Goal: Task Accomplishment & Management: Manage account settings

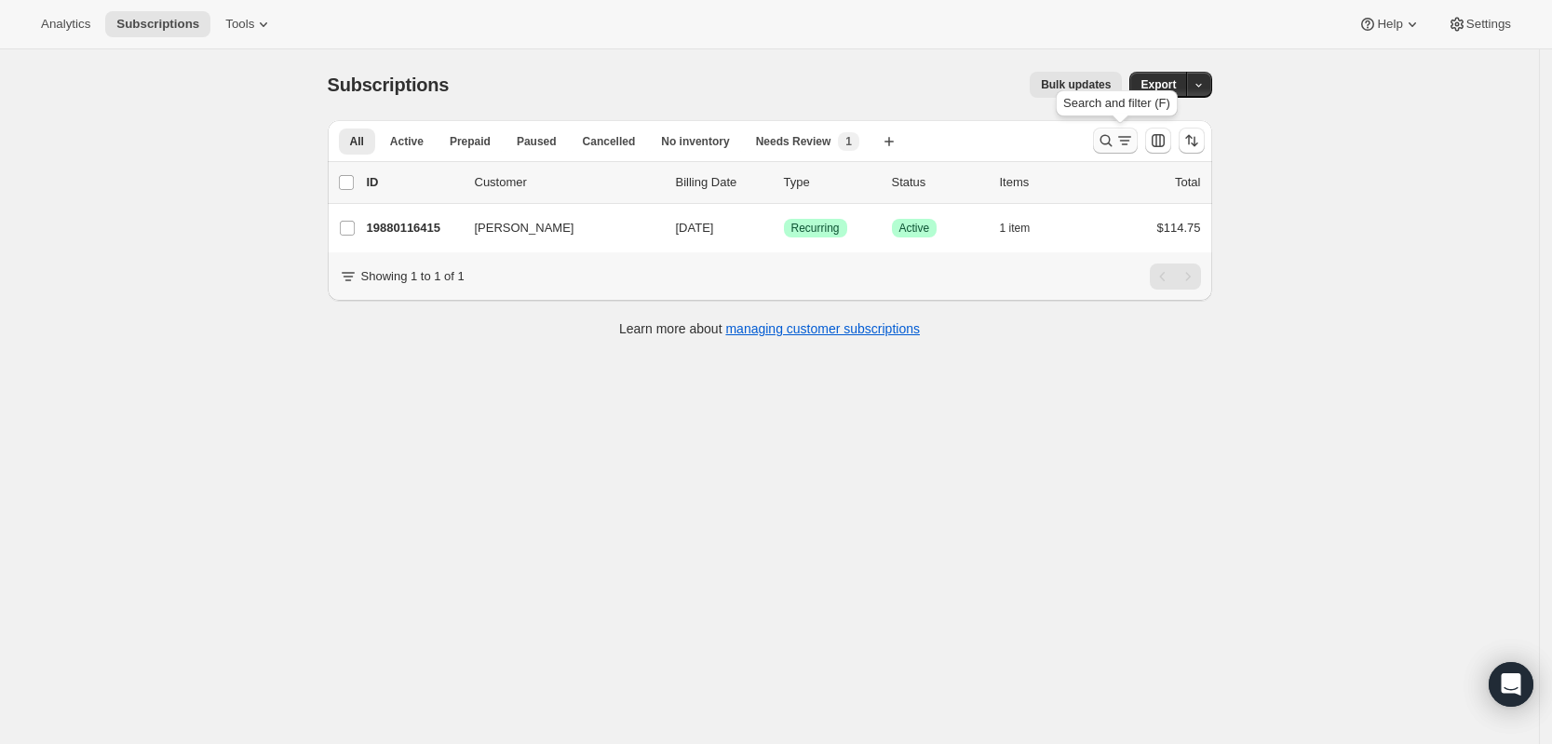
click at [1111, 141] on icon "Search and filter results" at bounding box center [1105, 141] width 12 height 12
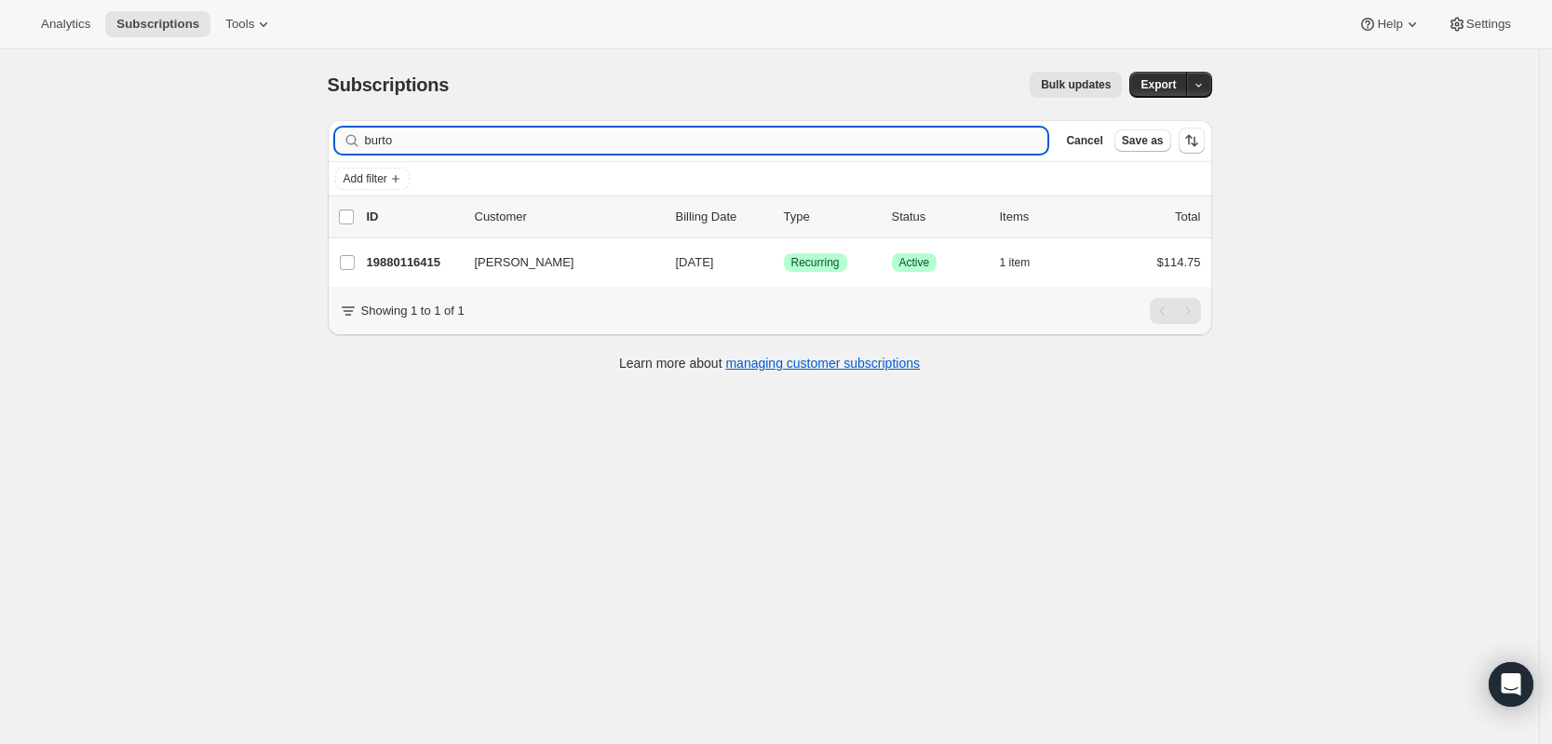
click at [775, 148] on input "burto" at bounding box center [706, 141] width 683 height 26
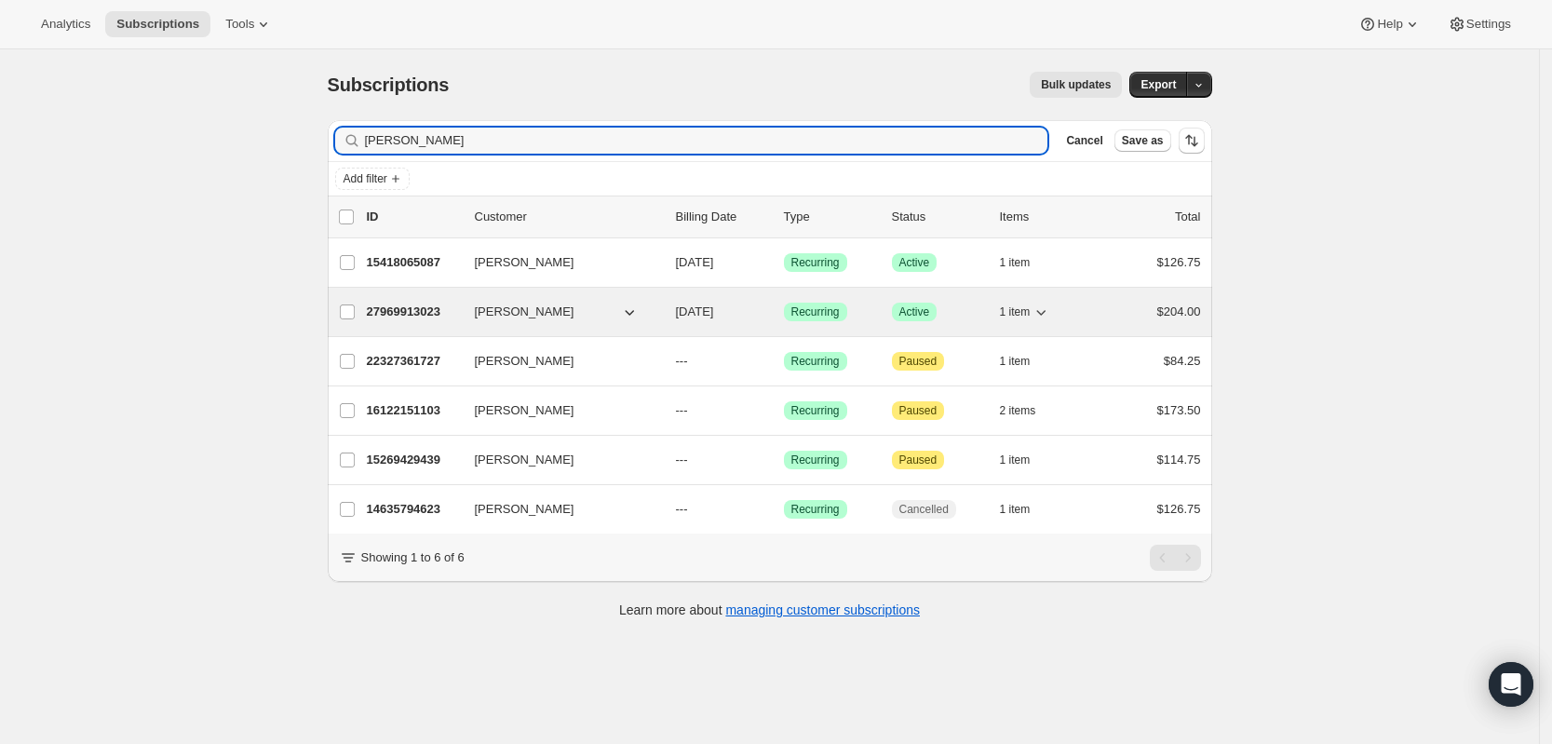
type input "[PERSON_NAME]"
click at [418, 308] on p "27969913023" at bounding box center [413, 311] width 93 height 19
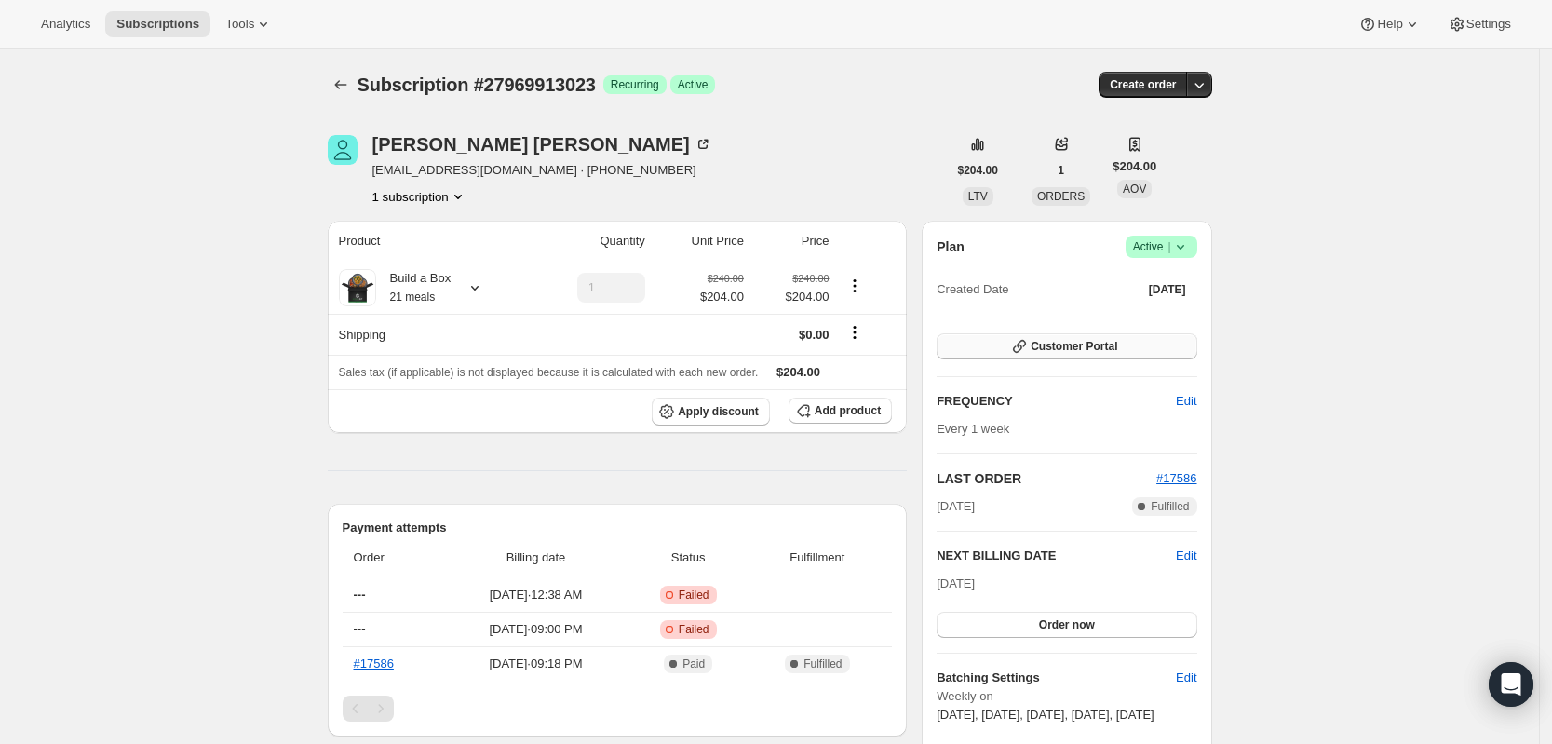
click at [1067, 339] on span "Customer Portal" at bounding box center [1073, 346] width 87 height 15
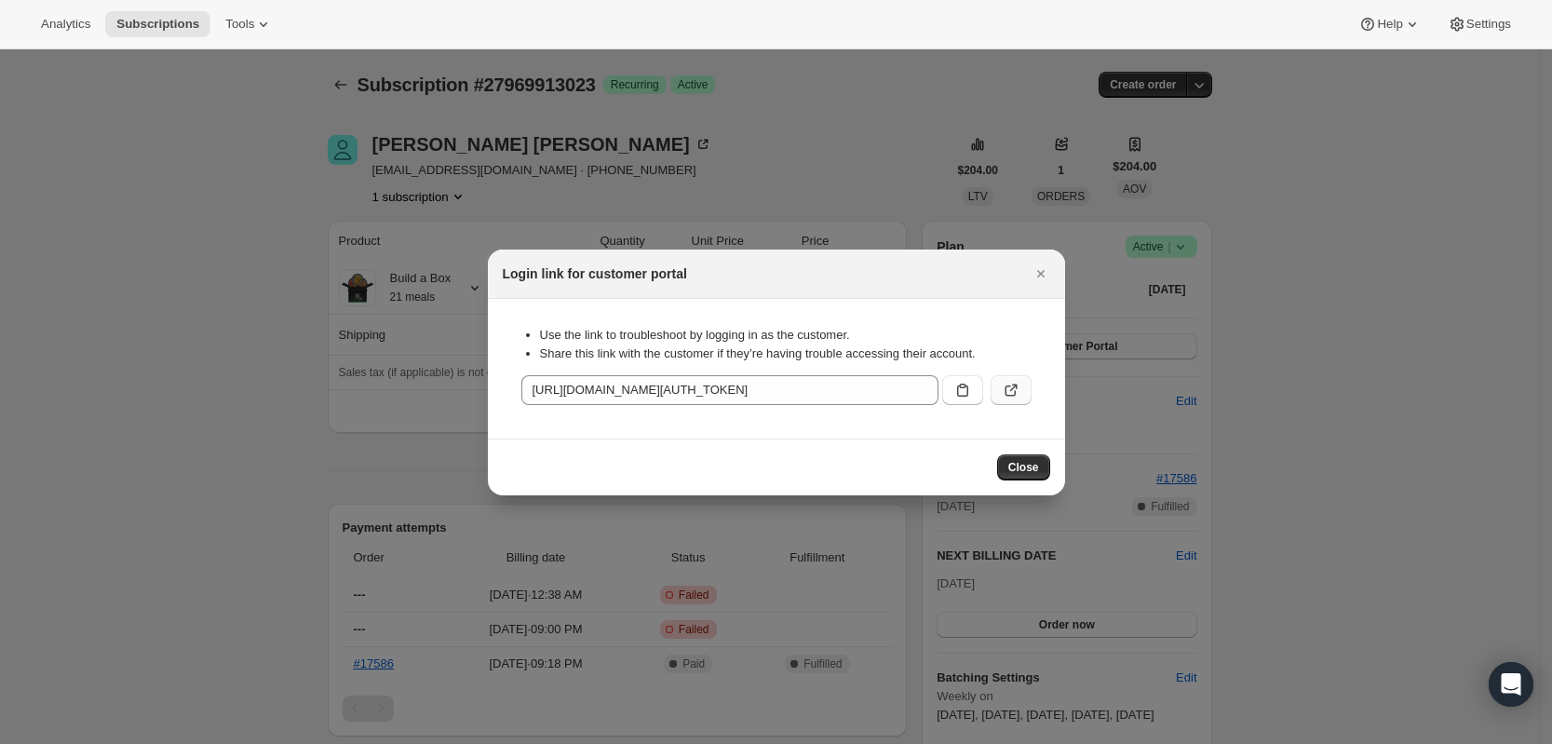
click at [1019, 390] on icon ":rh7:" at bounding box center [1010, 390] width 19 height 19
click at [1040, 279] on icon "Close" at bounding box center [1040, 273] width 19 height 19
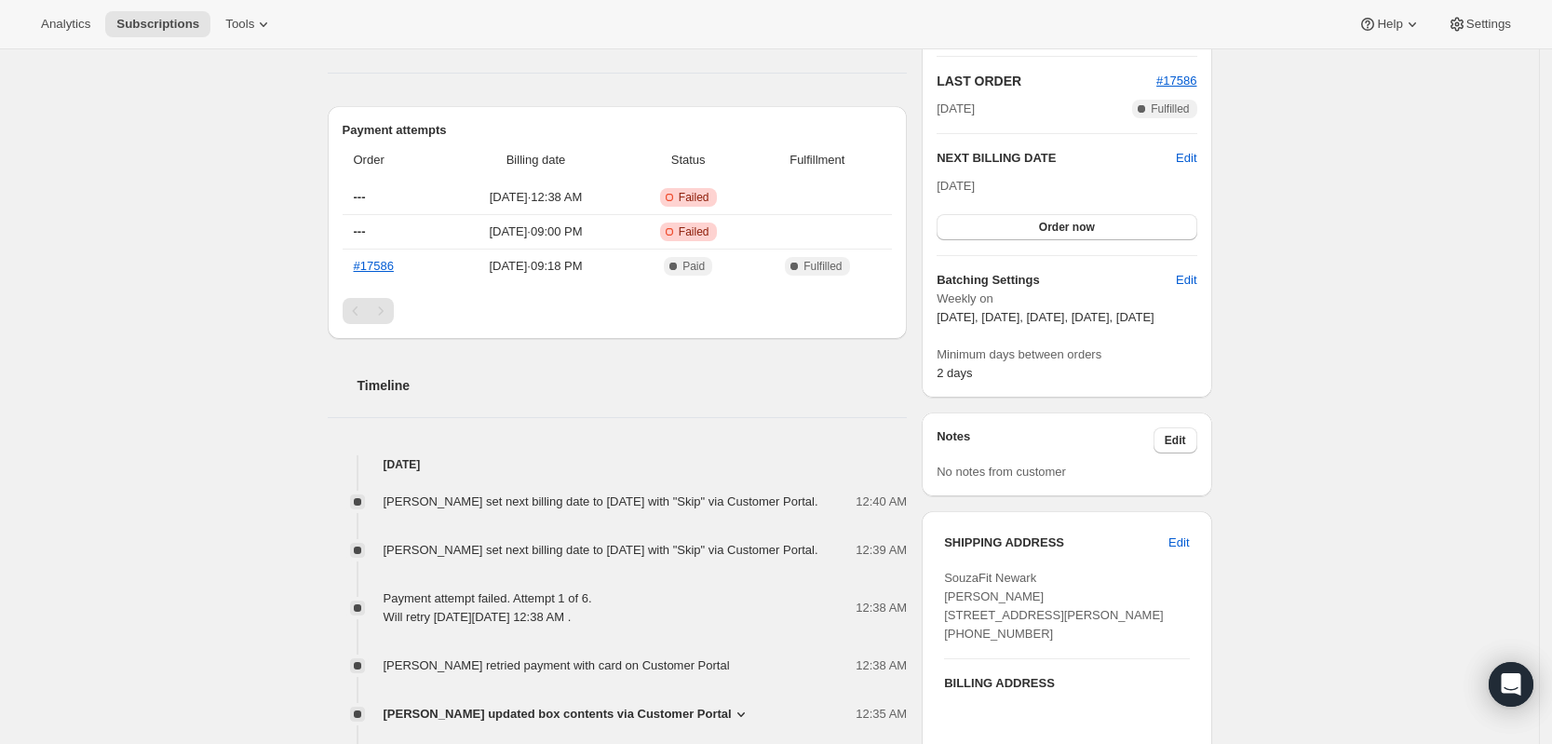
scroll to position [465, 0]
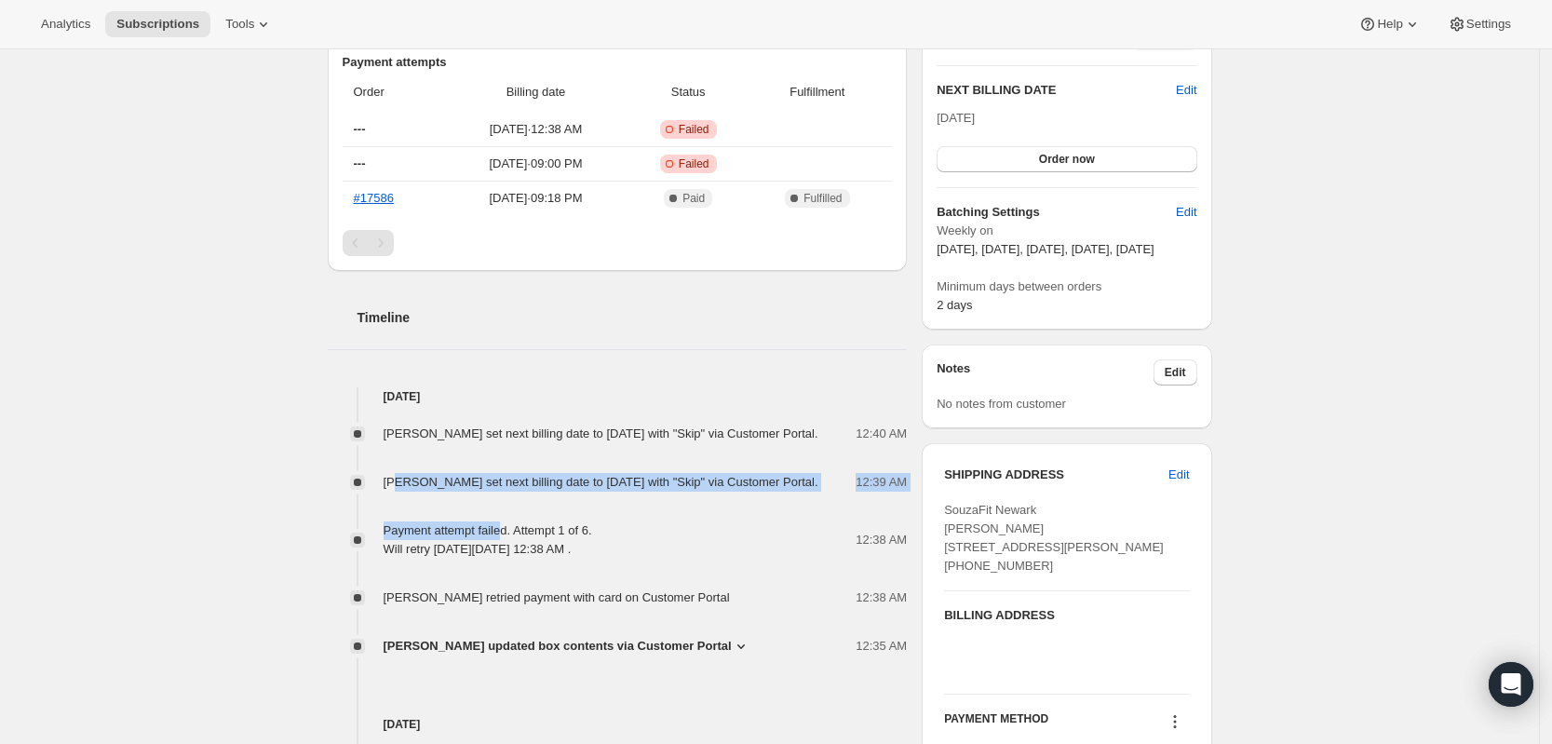
drag, startPoint x: 519, startPoint y: 532, endPoint x: 406, endPoint y: 508, distance: 116.1
click at [406, 508] on div "[PERSON_NAME] set next billing date to [DATE] with "Skip" via Customer Portal. …" at bounding box center [618, 530] width 580 height 249
click at [510, 489] on span "[PERSON_NAME] set next billing date to [DATE] with "Skip" via Customer Portal." at bounding box center [600, 482] width 435 height 14
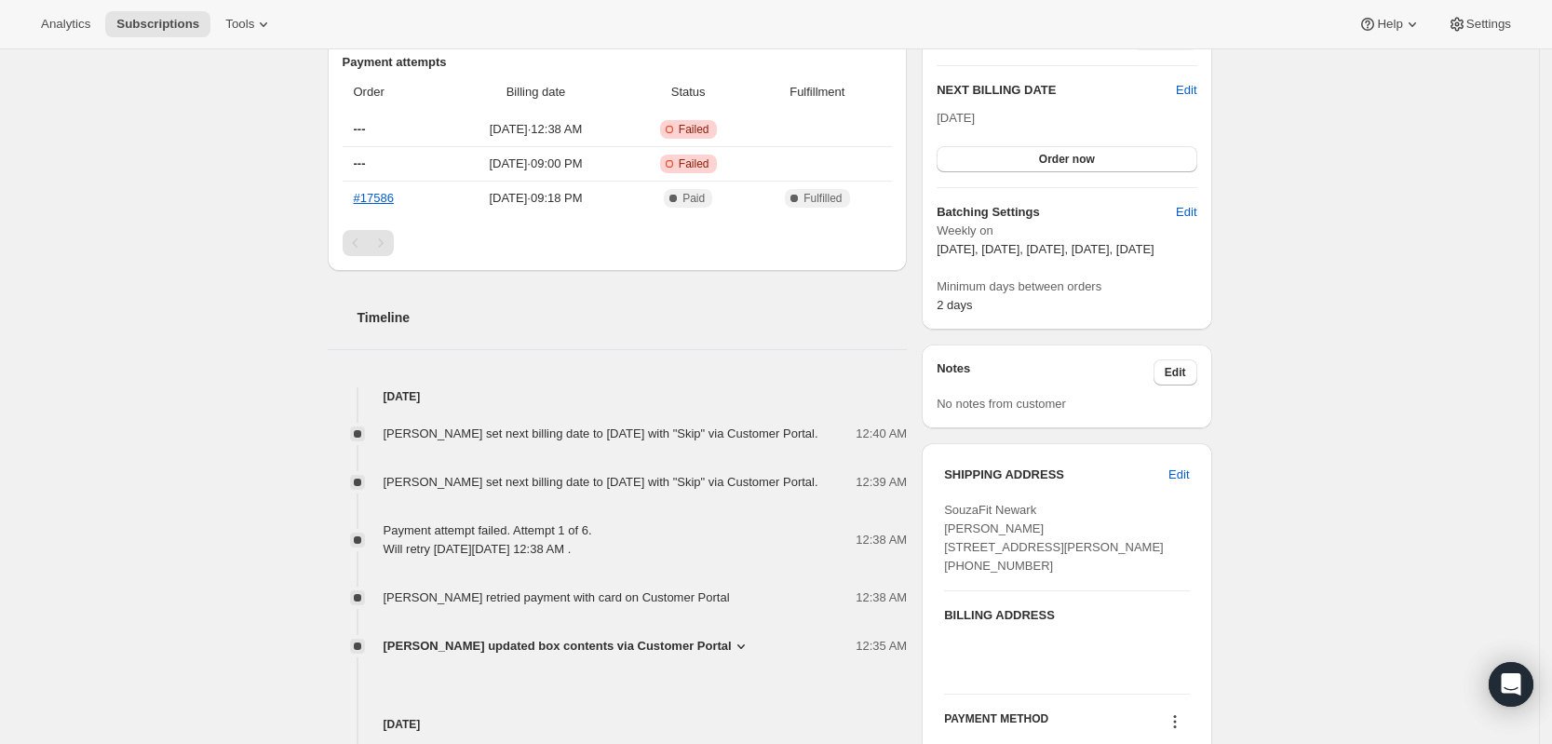
drag, startPoint x: 511, startPoint y: 519, endPoint x: 379, endPoint y: 493, distance: 134.7
click at [379, 491] on div "Maria Quizhpe set next billing date to Friday, September 26, 2025 with "Skip" v…" at bounding box center [618, 482] width 580 height 19
drag, startPoint x: 500, startPoint y: 459, endPoint x: 389, endPoint y: 437, distance: 112.8
click at [389, 437] on div "[PERSON_NAME] set next billing date to [DATE] with "Skip" via Customer Portal." at bounding box center [606, 433] width 446 height 19
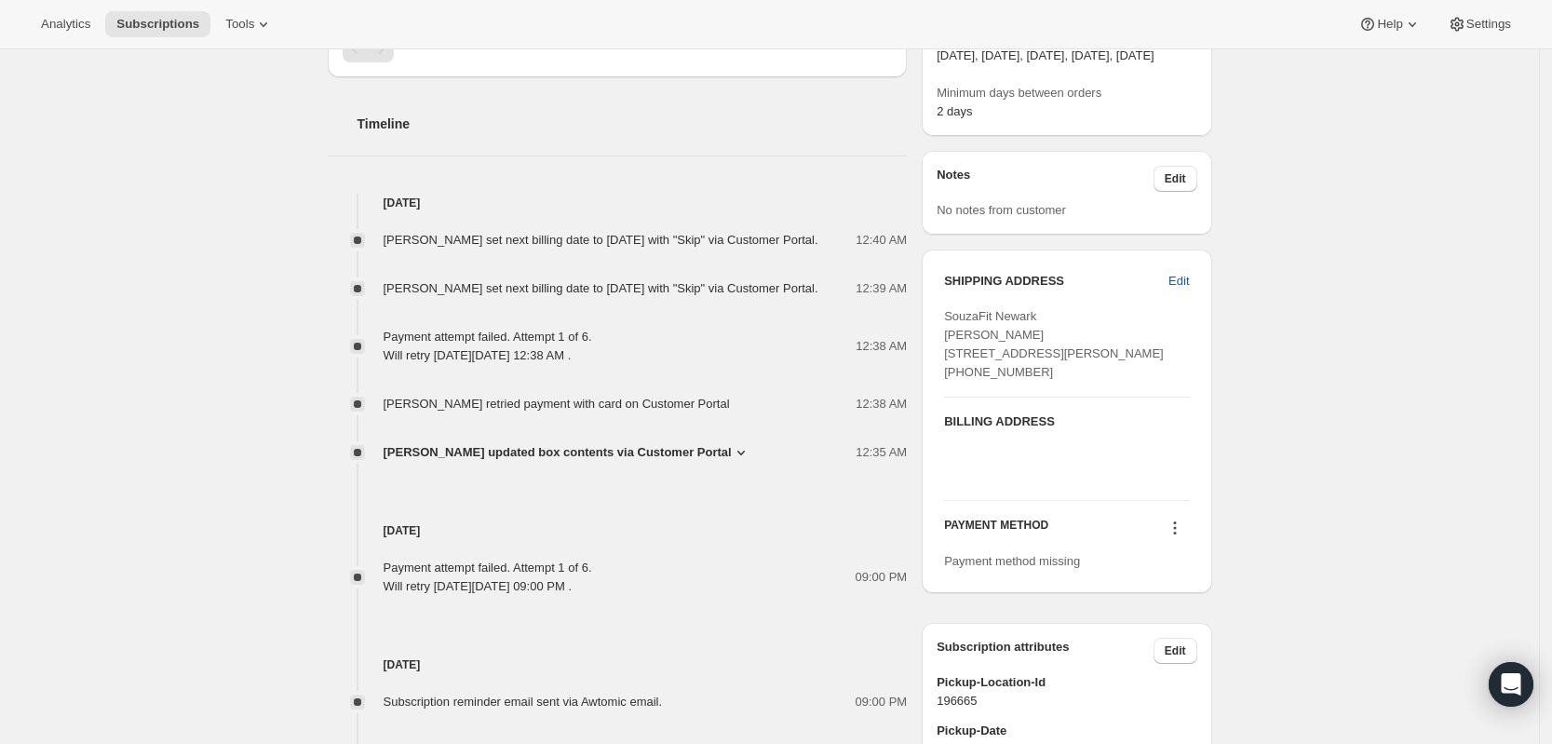
scroll to position [931, 0]
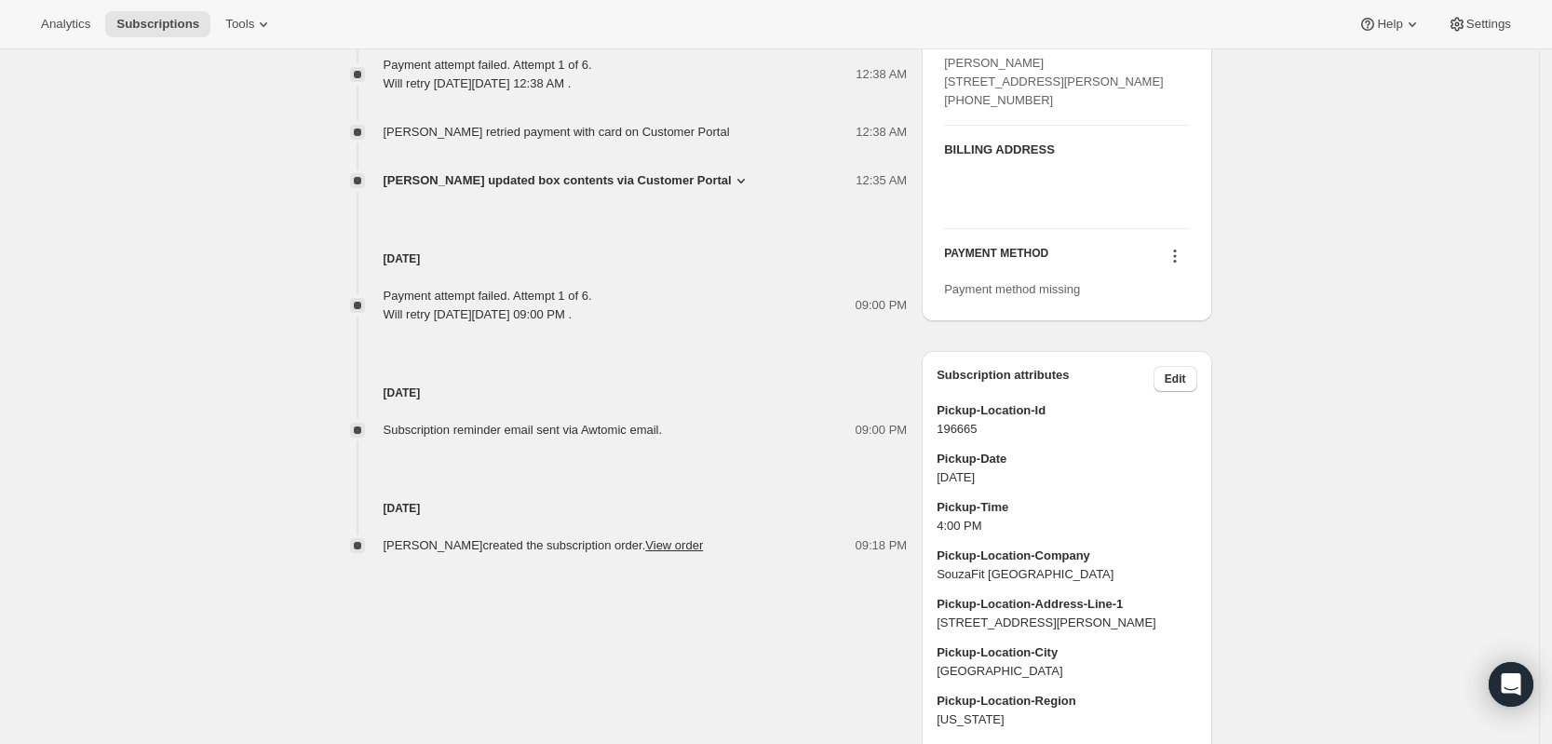
click at [1009, 213] on div at bounding box center [1066, 194] width 245 height 37
click at [1038, 159] on h3 "BILLING ADDRESS" at bounding box center [1066, 150] width 245 height 19
click at [1181, 265] on icon at bounding box center [1174, 256] width 19 height 19
click at [1183, 344] on span "Select payment method" at bounding box center [1175, 347] width 128 height 14
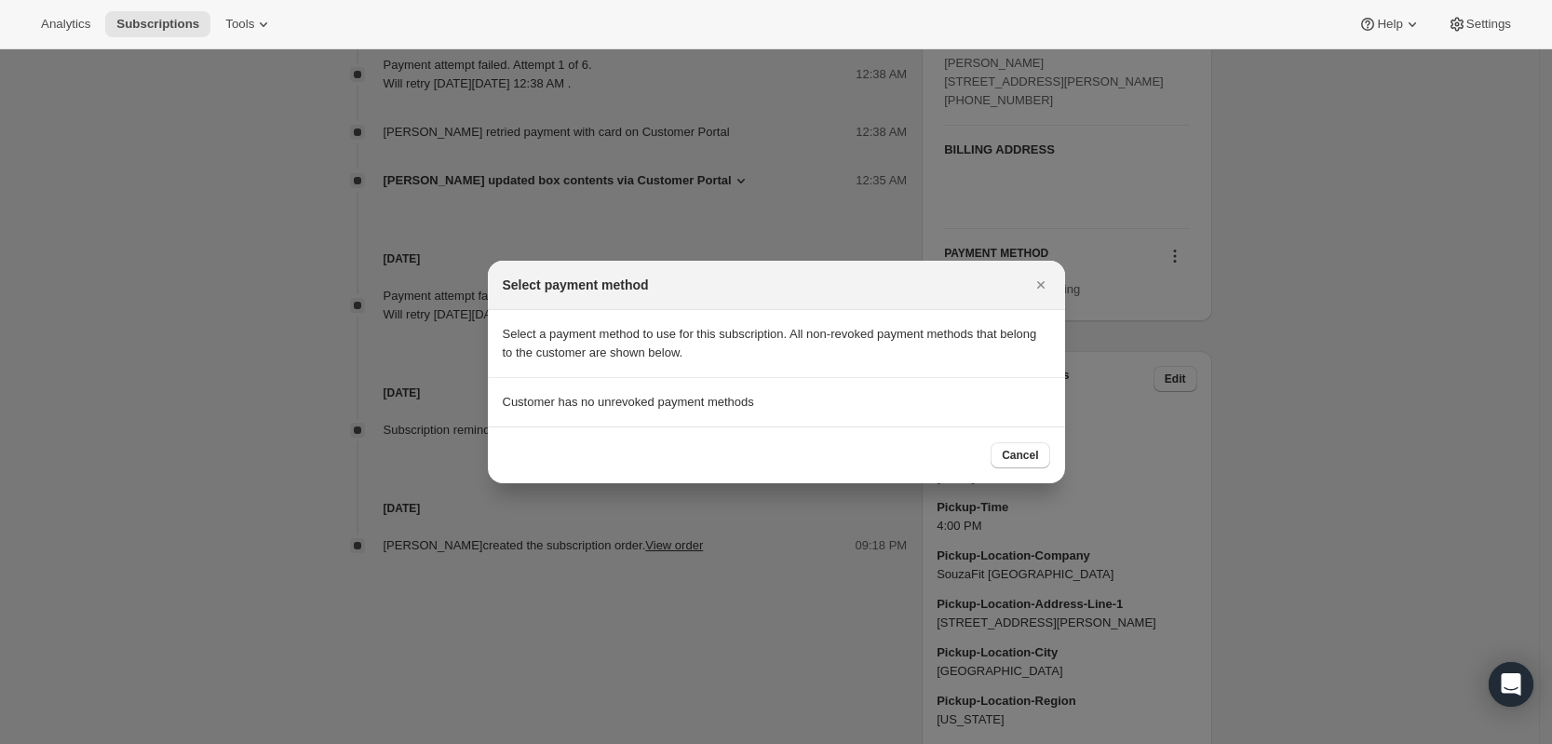
click at [755, 402] on p "Customer has no unrevoked payment methods" at bounding box center [776, 402] width 547 height 19
click at [1047, 280] on icon "Close" at bounding box center [1040, 285] width 19 height 19
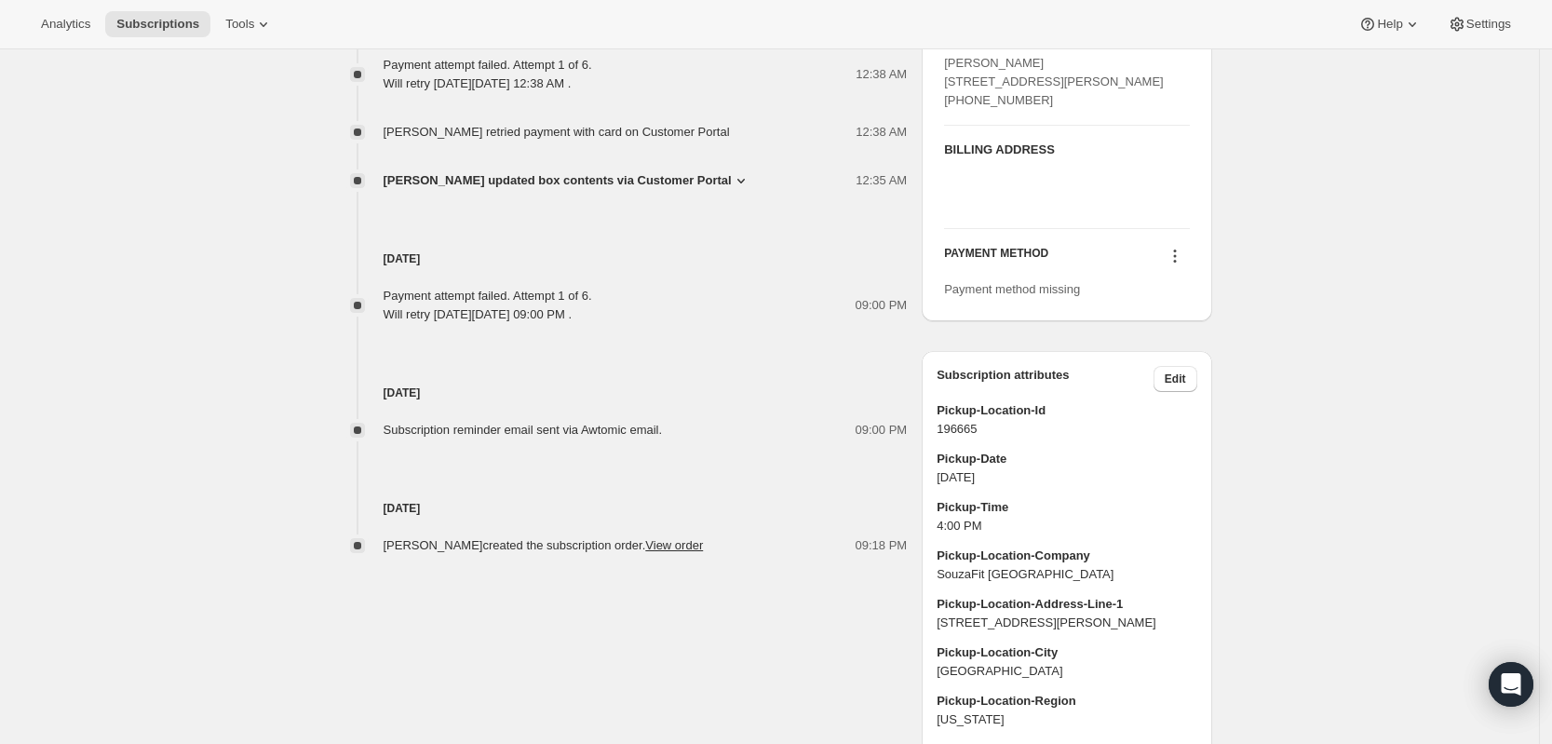
click at [1180, 265] on icon at bounding box center [1174, 256] width 19 height 19
click at [1164, 380] on span "Add credit card" at bounding box center [1151, 378] width 81 height 14
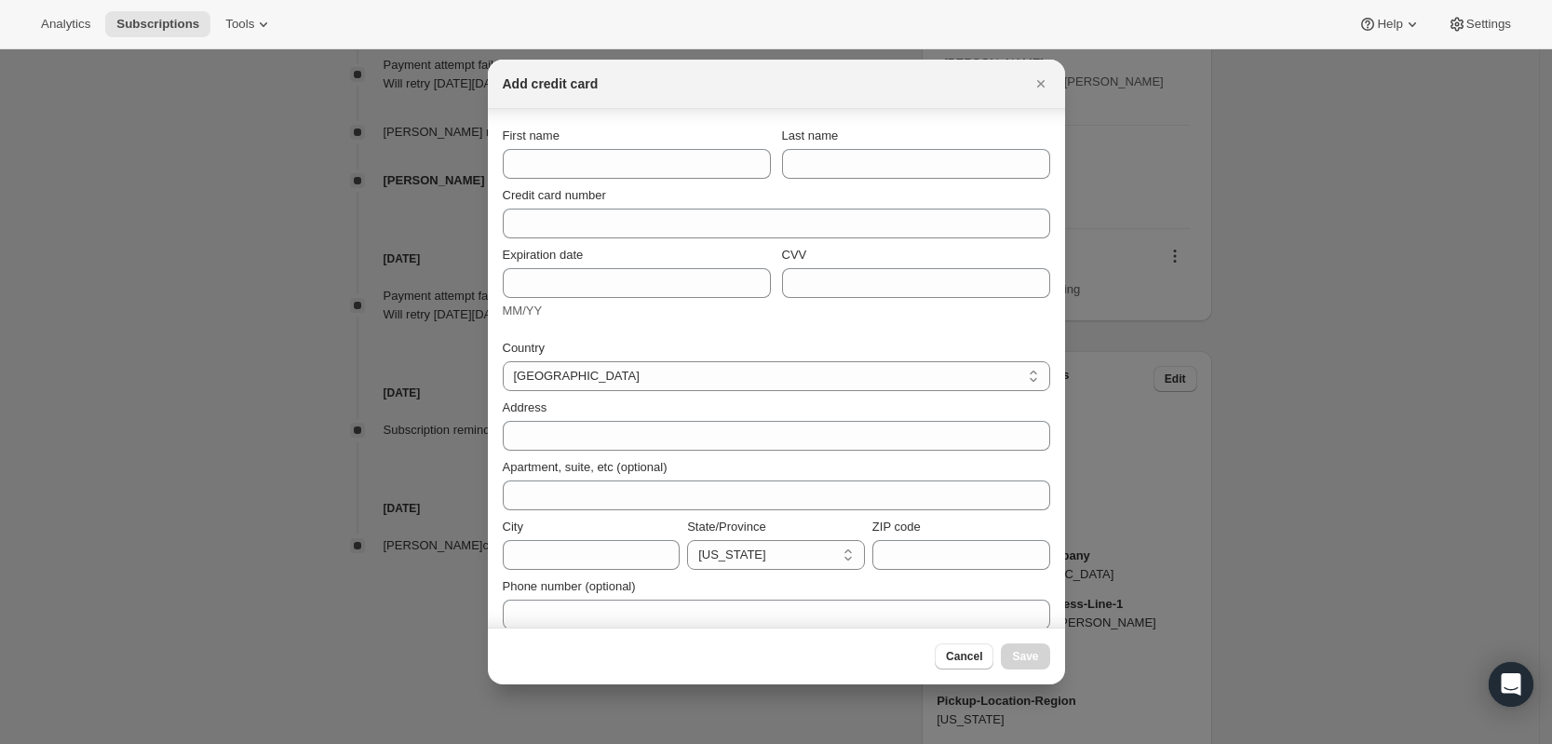
scroll to position [0, 0]
click at [1042, 90] on icon "Close" at bounding box center [1040, 83] width 19 height 19
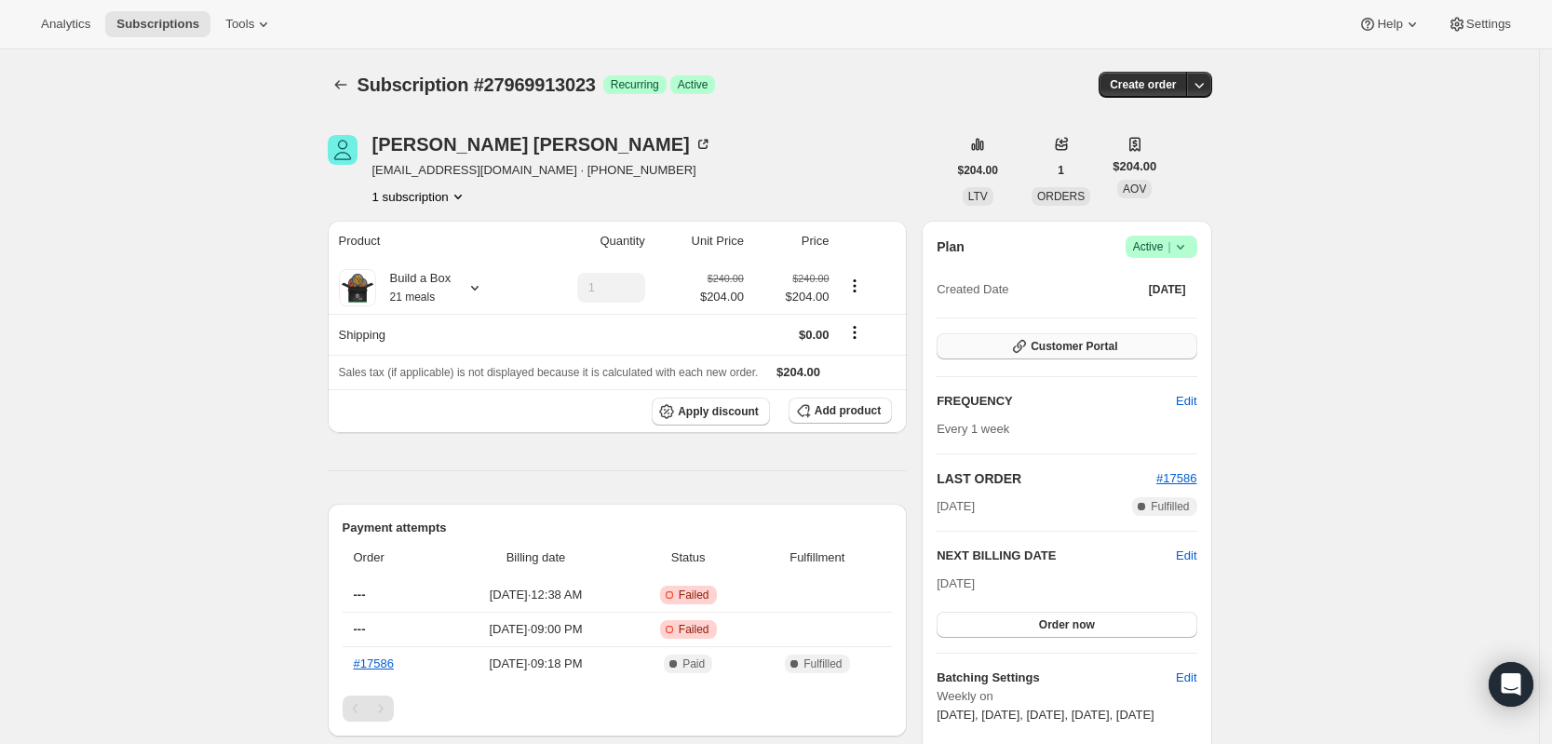
click at [1083, 351] on span "Customer Portal" at bounding box center [1073, 346] width 87 height 15
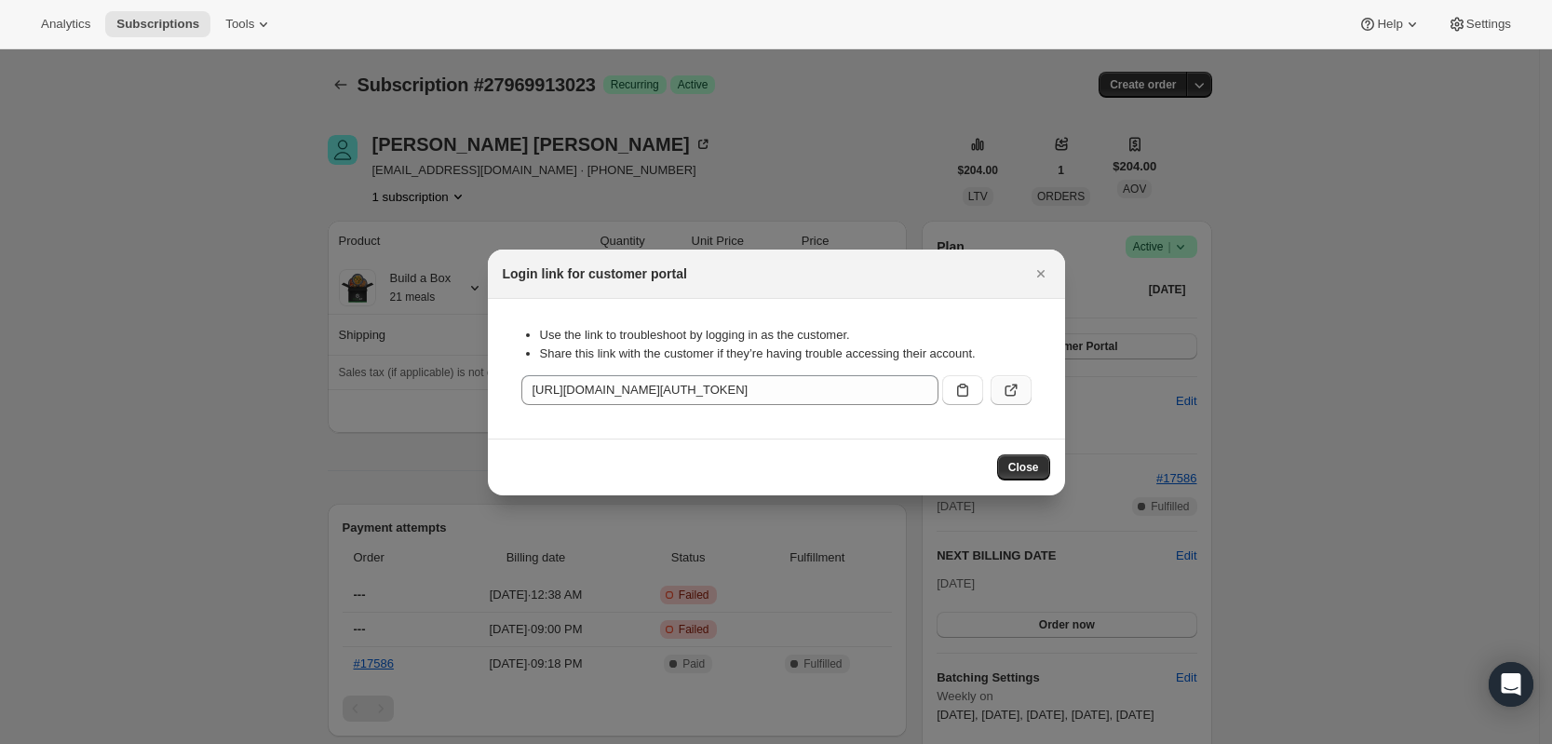
click at [1012, 396] on icon ":r1i:" at bounding box center [1010, 390] width 19 height 19
click at [1033, 266] on icon "Close" at bounding box center [1040, 273] width 19 height 19
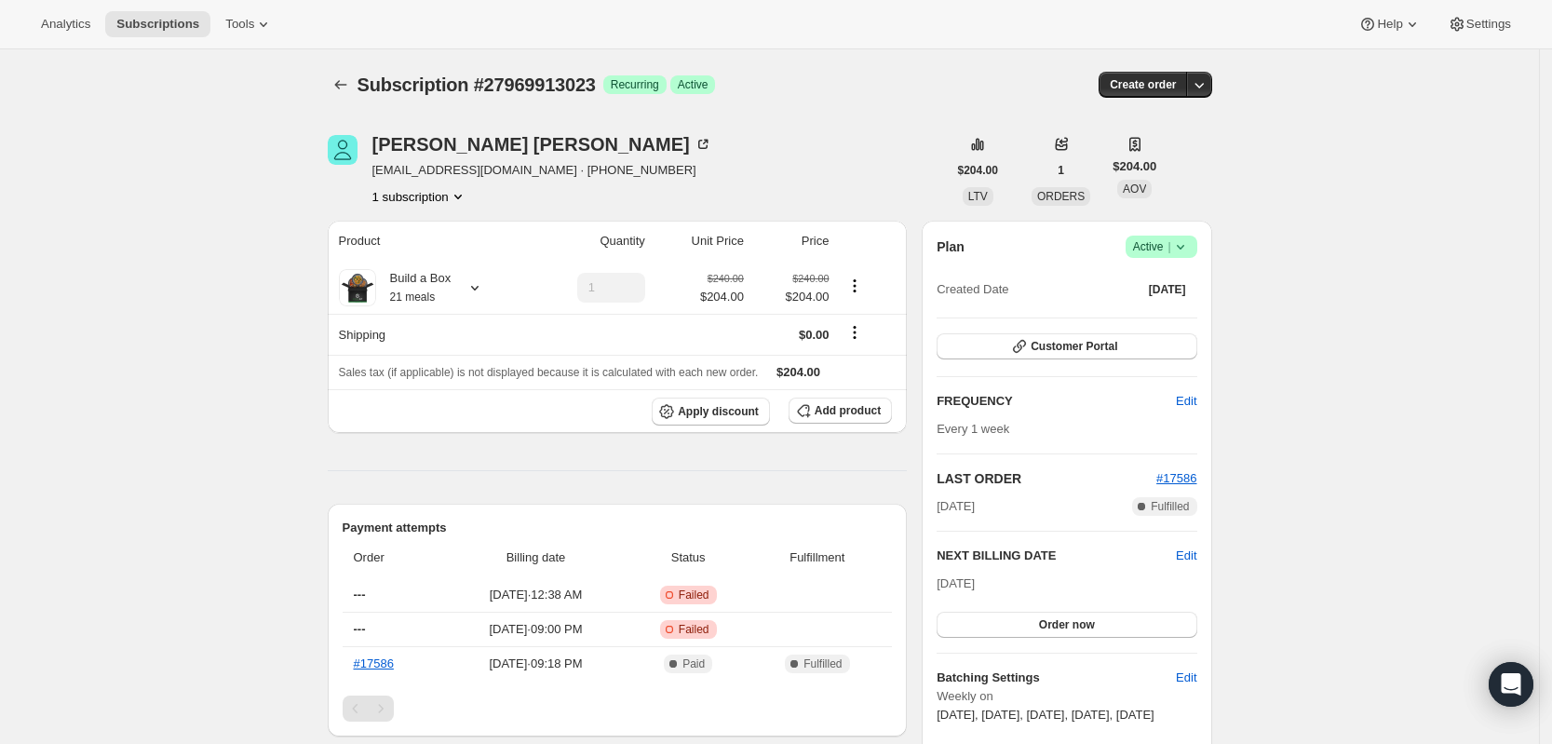
click at [850, 173] on div "Maria Quizhpe quizhpe29@gmail.com · +12019520019 1 subscription" at bounding box center [637, 170] width 619 height 71
click at [1193, 235] on span "Success Active |" at bounding box center [1161, 246] width 72 height 22
click at [1175, 281] on span "Pause subscription" at bounding box center [1159, 283] width 102 height 14
click at [690, 662] on span "Complete Paid" at bounding box center [688, 663] width 109 height 19
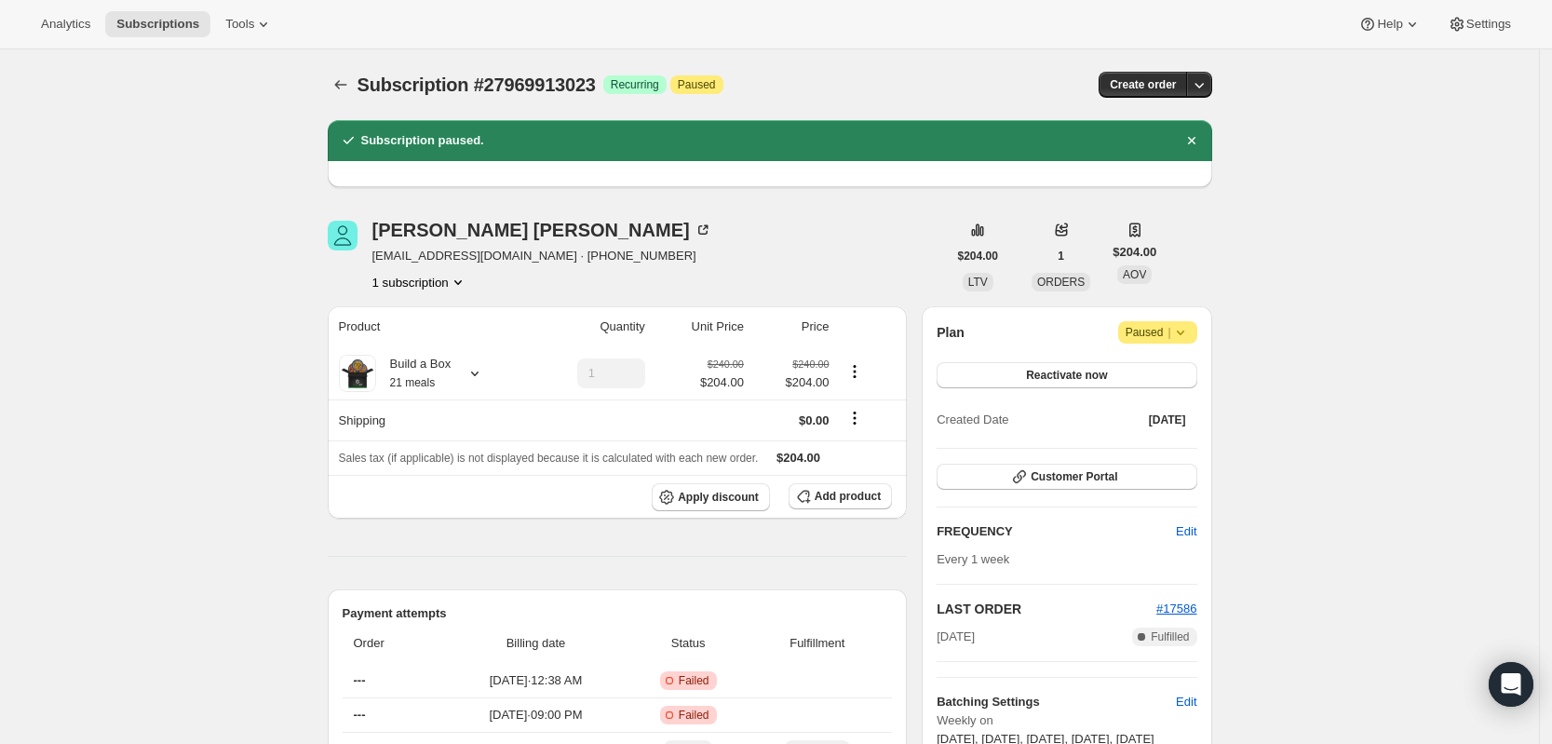
click at [333, 69] on div "Subscription #27969913023. This page is ready Subscription #27969913023 Success…" at bounding box center [770, 84] width 884 height 71
click at [336, 74] on button "Subscriptions" at bounding box center [341, 85] width 26 height 26
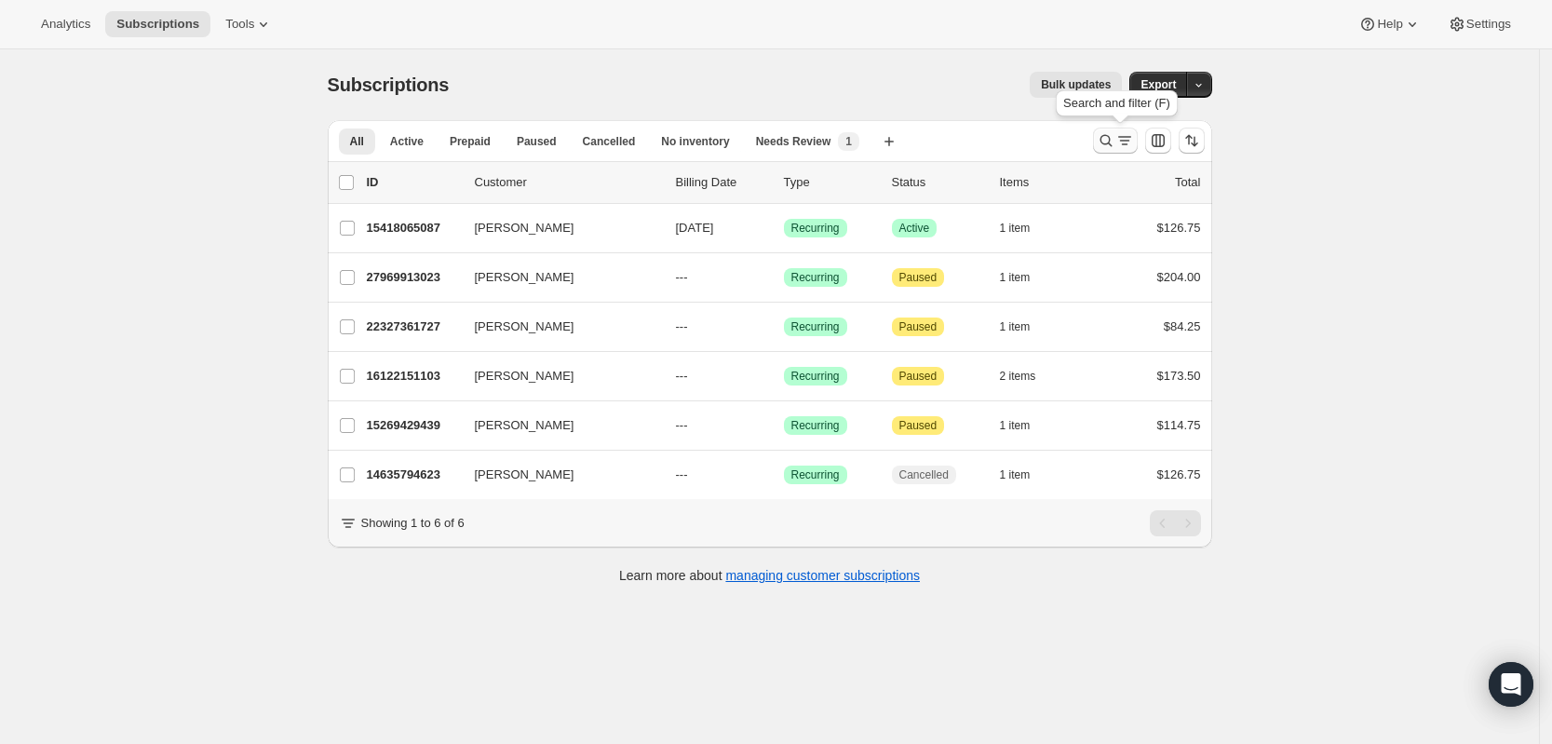
click at [1107, 141] on icon "Search and filter results" at bounding box center [1105, 141] width 12 height 12
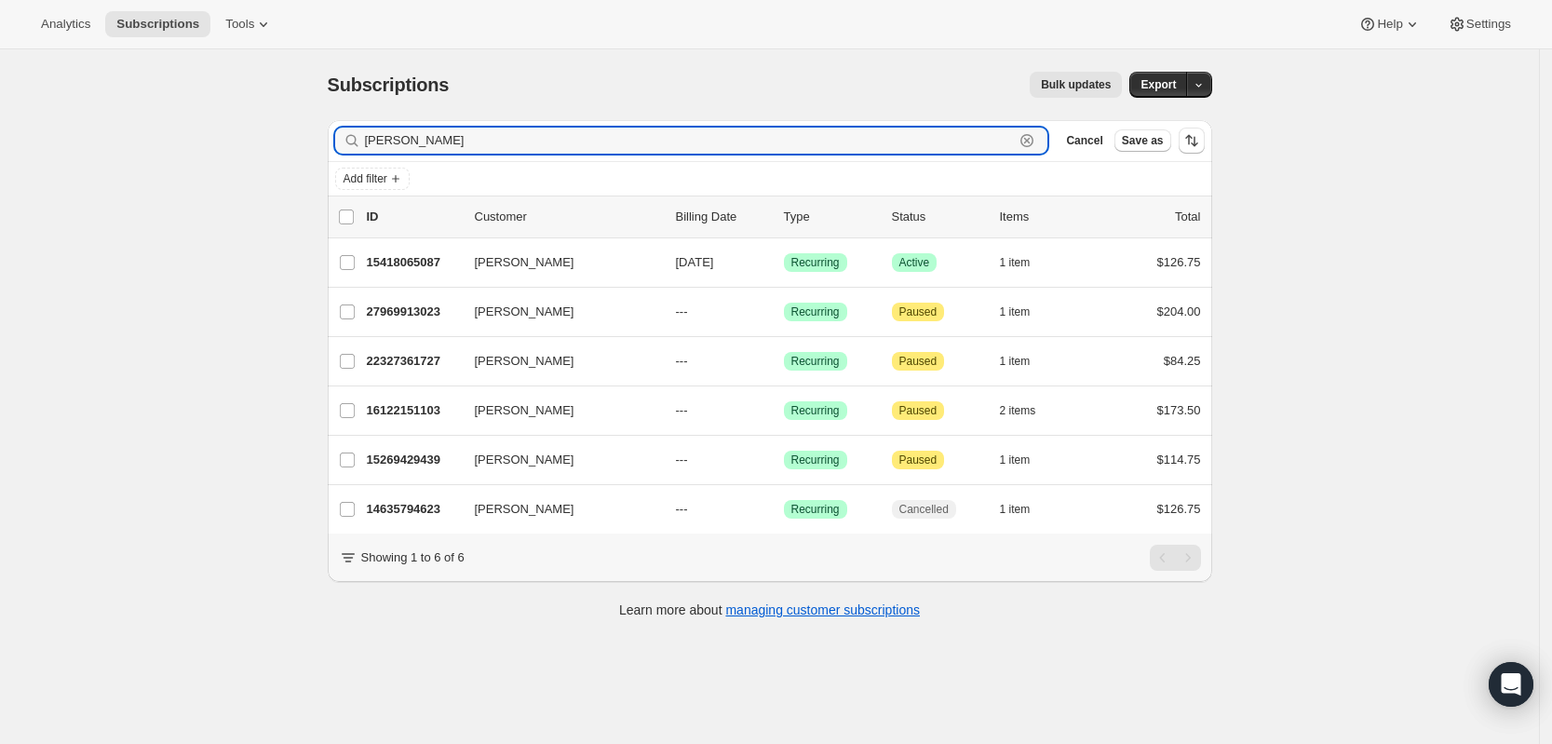
click at [1027, 145] on icon "button" at bounding box center [1026, 140] width 19 height 19
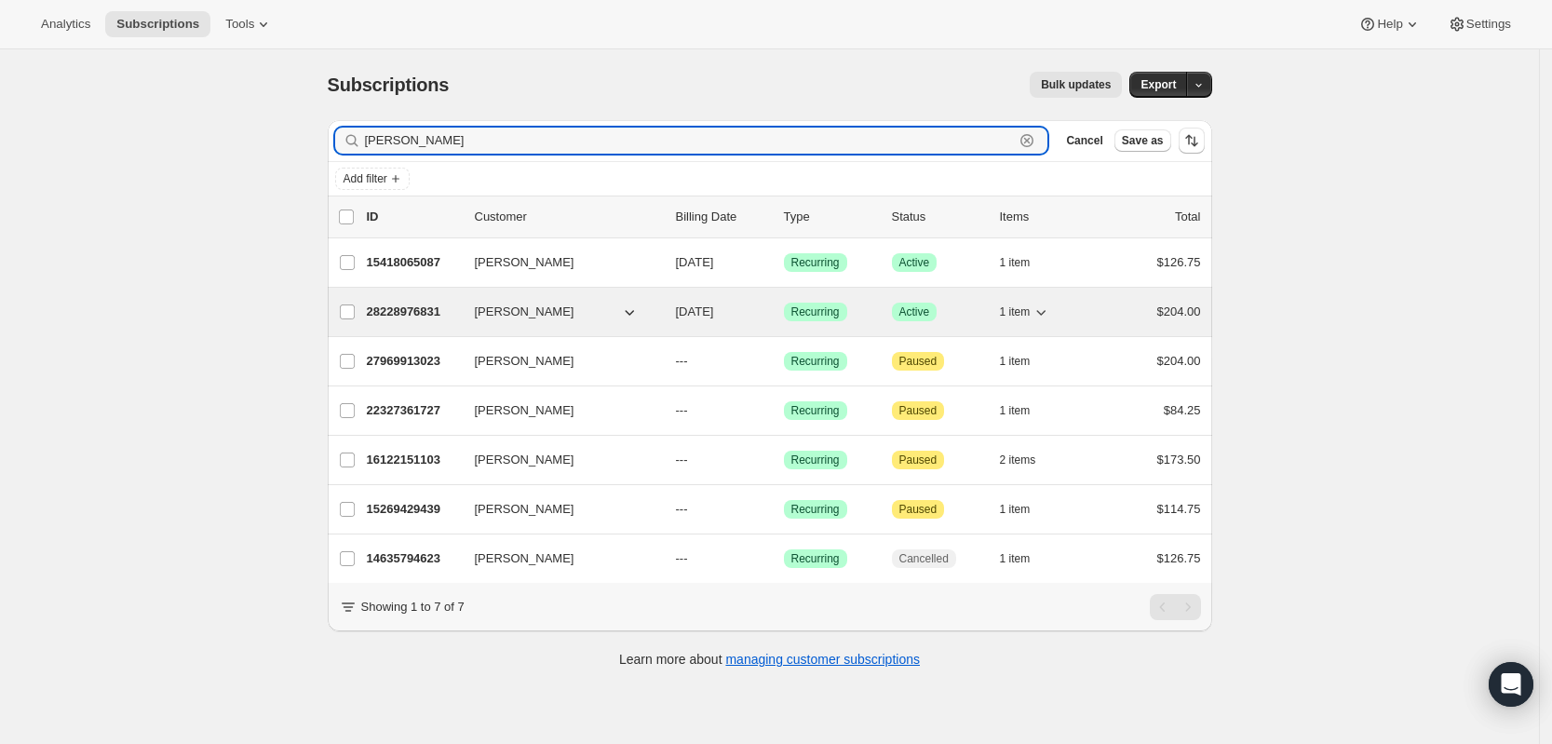
type input "[PERSON_NAME]"
click at [412, 314] on p "28228976831" at bounding box center [413, 311] width 93 height 19
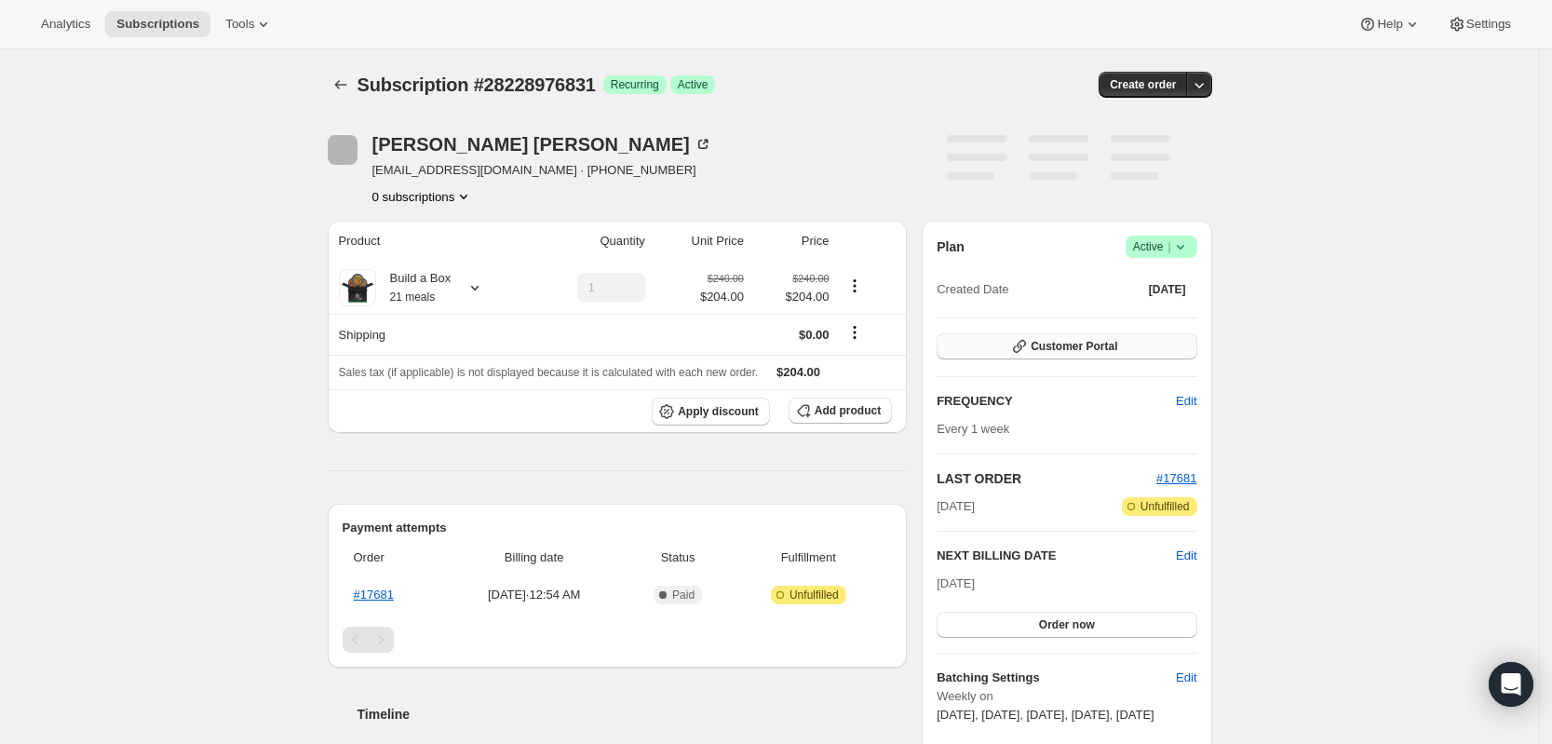
click at [1018, 349] on icon "button" at bounding box center [1019, 346] width 19 height 19
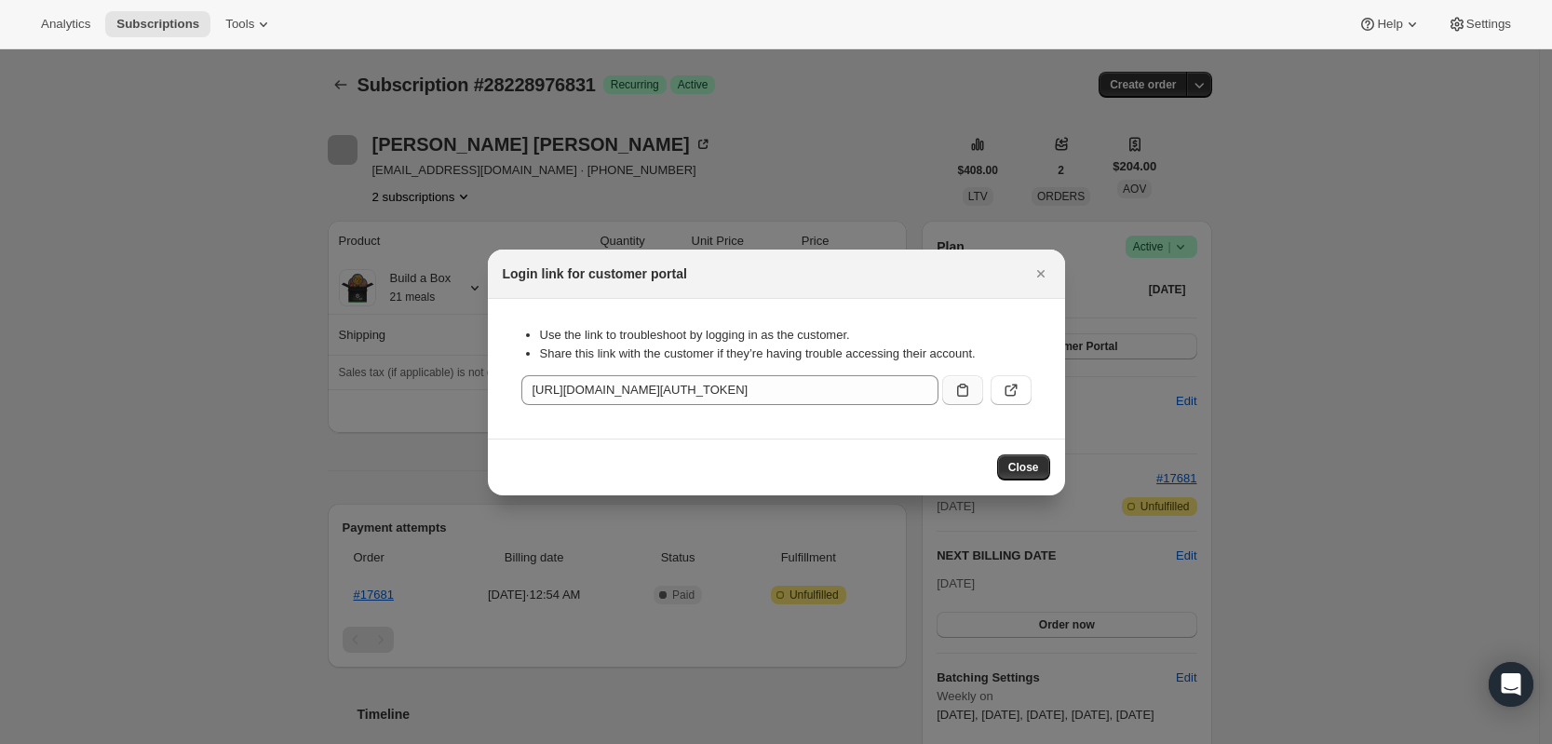
click at [965, 392] on icon ":ra5:" at bounding box center [962, 390] width 19 height 19
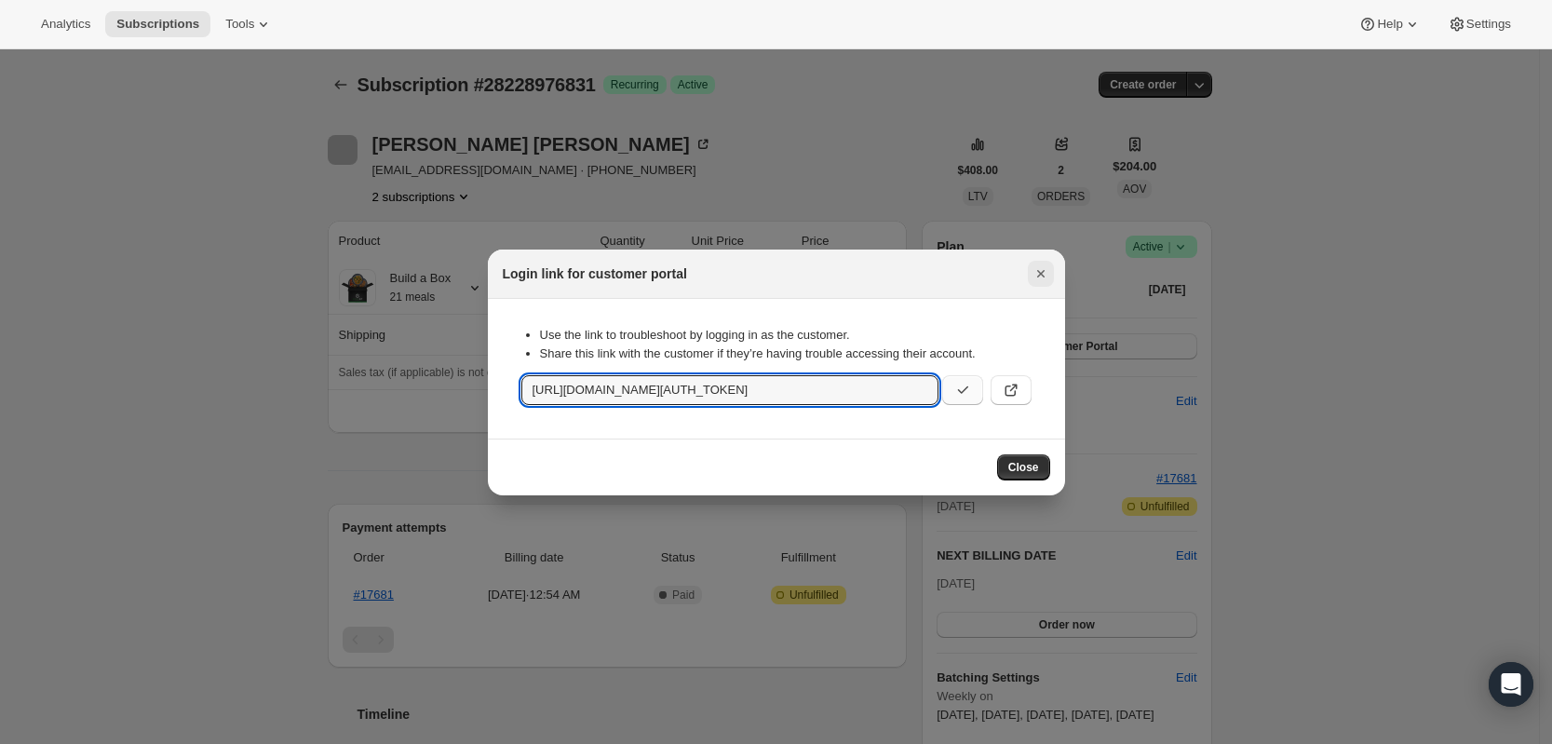
click at [1042, 268] on icon "Close" at bounding box center [1040, 273] width 19 height 19
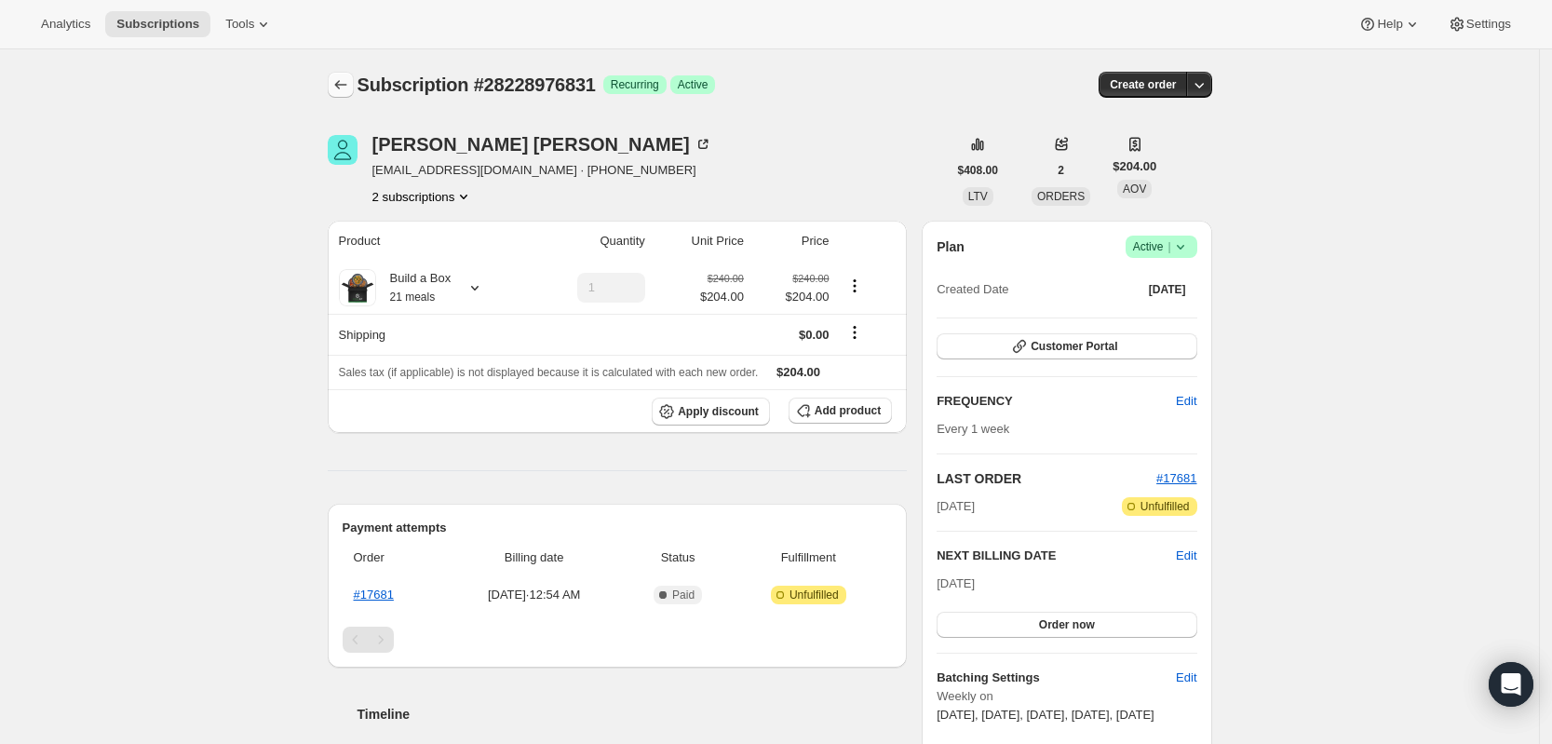
click at [344, 76] on icon "Subscriptions" at bounding box center [340, 84] width 19 height 19
